Goal: Task Accomplishment & Management: Manage account settings

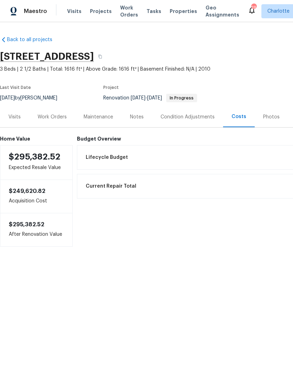
click at [42, 113] on div "Work Orders" at bounding box center [52, 116] width 46 height 21
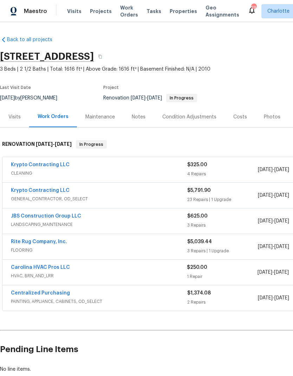
click at [51, 243] on link "Rite Rug Company, Inc." at bounding box center [39, 241] width 56 height 5
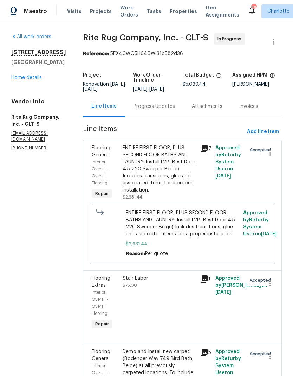
click at [169, 110] on div "Progress Updates" at bounding box center [153, 106] width 41 height 7
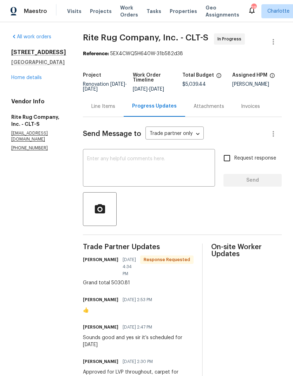
click at [115, 110] on div "Line Items" at bounding box center [103, 106] width 24 height 7
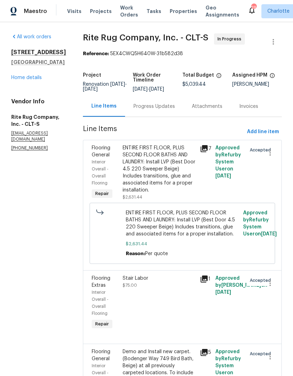
click at [162, 117] on div "Progress Updates" at bounding box center [154, 106] width 58 height 21
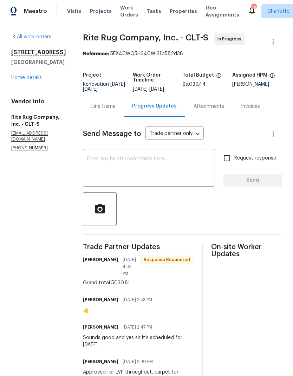
click at [114, 116] on div "Line Items" at bounding box center [103, 106] width 41 height 21
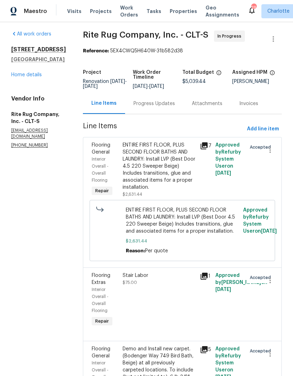
scroll to position [1, 0]
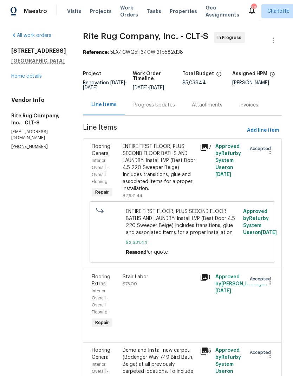
click at [109, 166] on span "Interior Overall - Overall Flooring" at bounding box center [100, 170] width 17 height 25
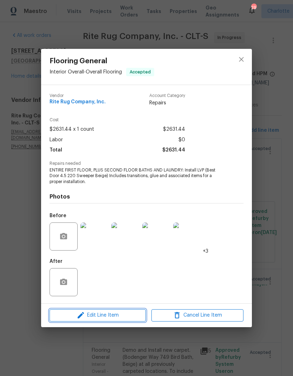
click at [112, 314] on span "Edit Line Item" at bounding box center [98, 315] width 92 height 9
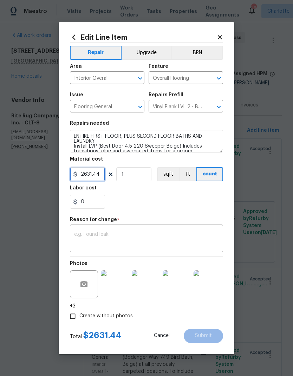
click at [98, 174] on input "2631.44" at bounding box center [87, 174] width 35 height 14
type input "2622.81"
click at [198, 202] on div "0" at bounding box center [146, 202] width 153 height 14
click at [140, 234] on textarea at bounding box center [146, 239] width 145 height 15
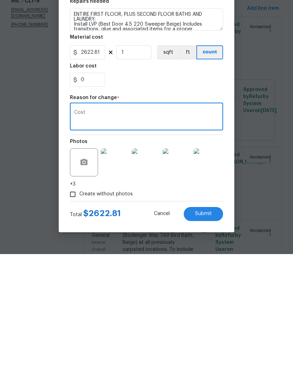
type textarea "Cost"
click at [212, 329] on button "Submit" at bounding box center [203, 336] width 39 height 14
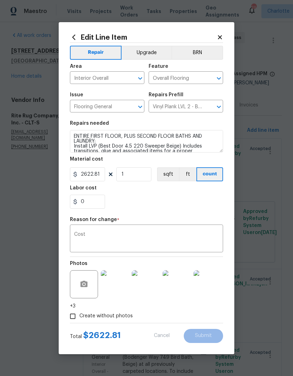
type input "2631.44"
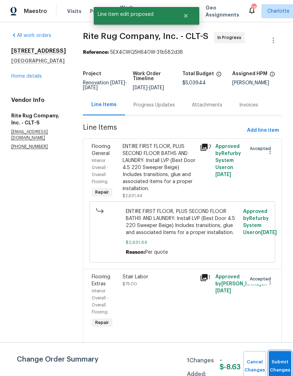
click at [277, 360] on button "Submit Changes" at bounding box center [280, 366] width 22 height 30
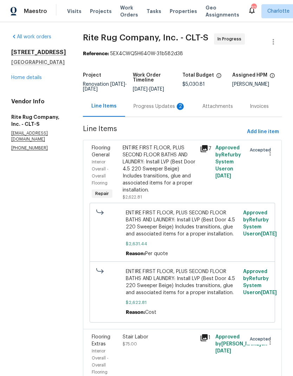
click at [156, 110] on div "Progress Updates 2" at bounding box center [159, 106] width 52 height 7
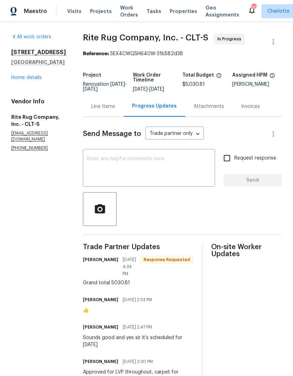
click at [147, 181] on textarea at bounding box center [149, 168] width 124 height 25
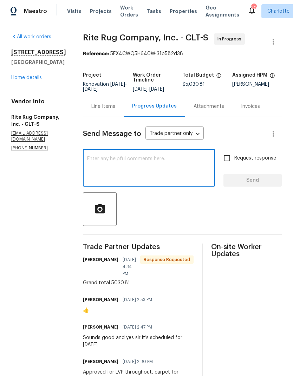
type textarea ","
click at [107, 162] on textarea "Uodr r, thanks" at bounding box center [149, 168] width 124 height 25
click at [105, 160] on div "Uodr r, thanks x ​" at bounding box center [149, 169] width 132 height 36
type textarea "Updated, thanks"
click at [270, 185] on span "Send" at bounding box center [252, 180] width 47 height 9
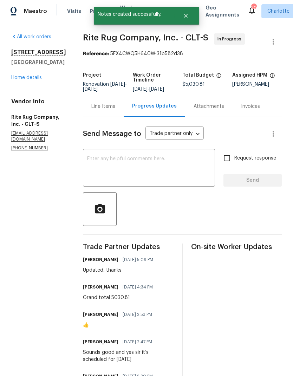
click at [33, 78] on link "Home details" at bounding box center [26, 77] width 31 height 5
